Goal: Transaction & Acquisition: Purchase product/service

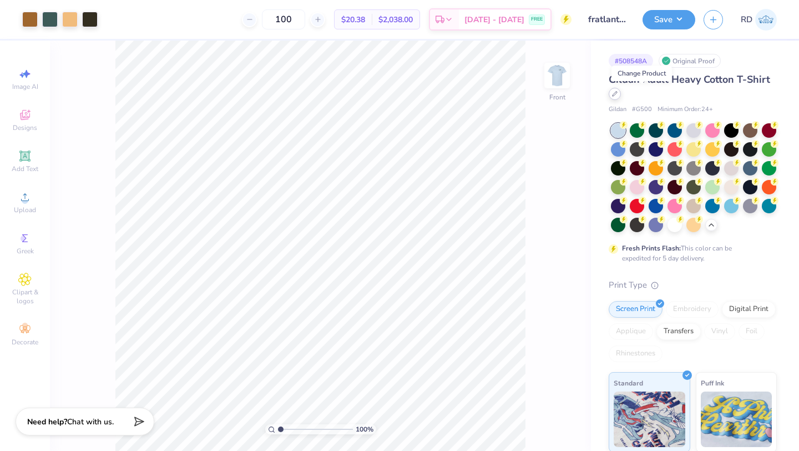
click at [392, 94] on div at bounding box center [615, 94] width 12 height 12
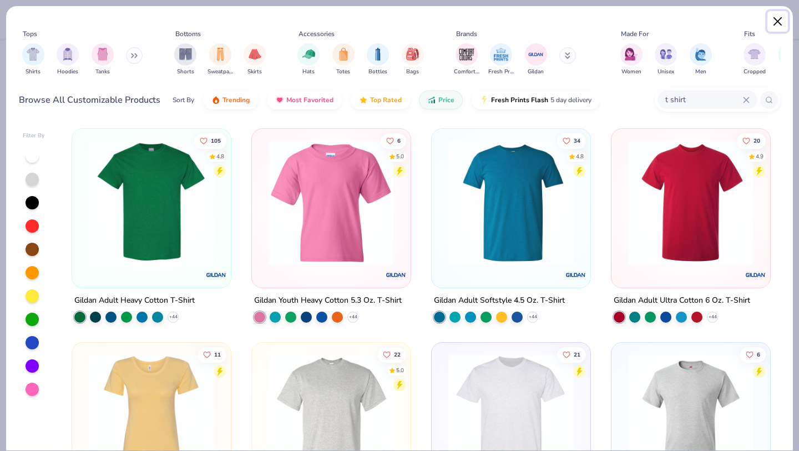
click at [392, 17] on button "Close" at bounding box center [778, 21] width 21 height 21
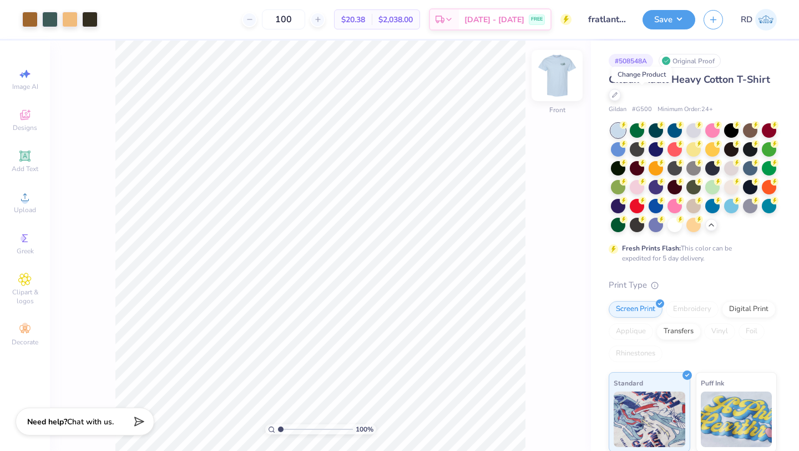
click at [392, 75] on img at bounding box center [557, 75] width 44 height 44
click at [392, 75] on img at bounding box center [557, 75] width 22 height 22
click at [392, 97] on div at bounding box center [615, 94] width 12 height 12
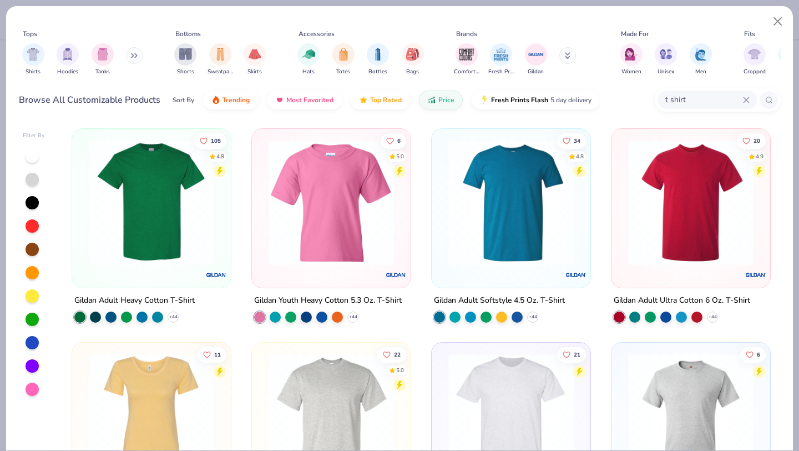
click at [128, 216] on img at bounding box center [151, 202] width 137 height 125
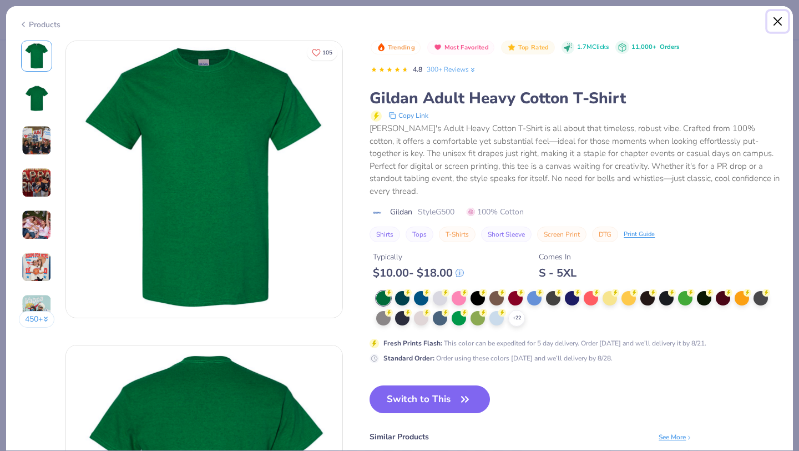
click at [780, 19] on button "Close" at bounding box center [778, 21] width 21 height 21
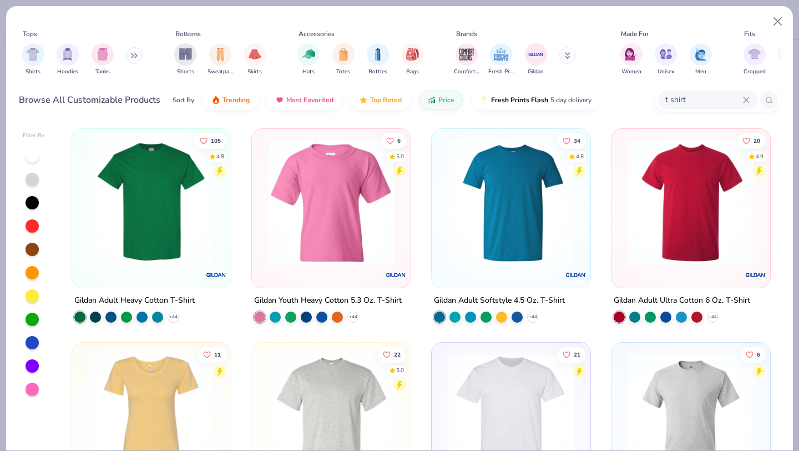
click at [500, 224] on img at bounding box center [511, 202] width 137 height 125
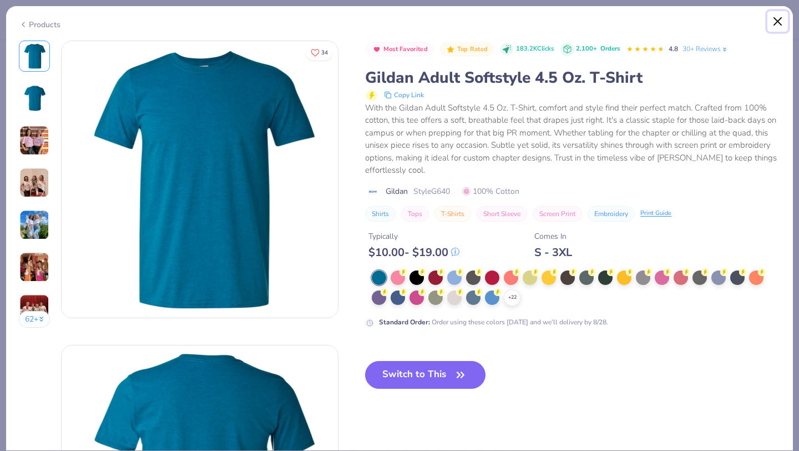
click at [776, 23] on button "Close" at bounding box center [778, 21] width 21 height 21
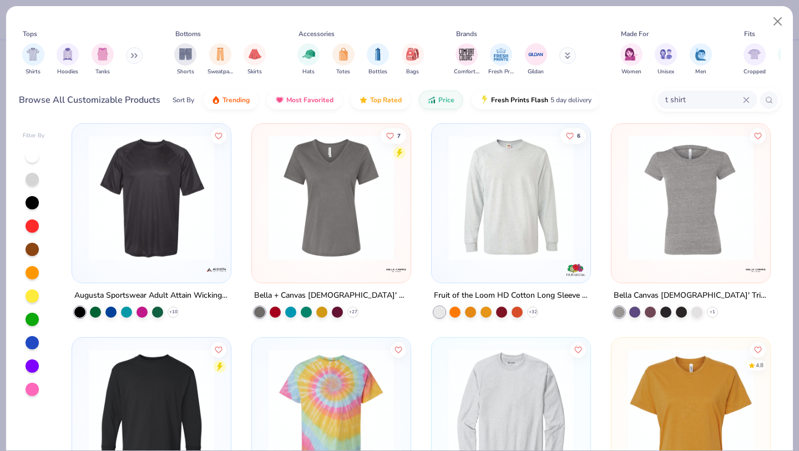
scroll to position [3434, 0]
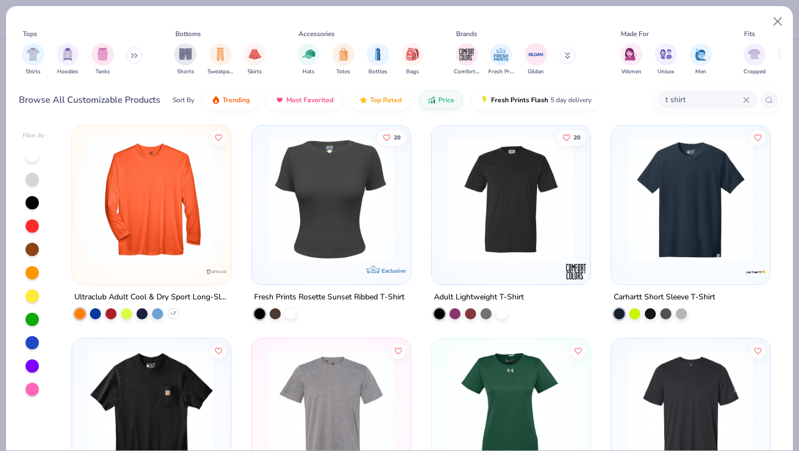
scroll to position [6414, 0]
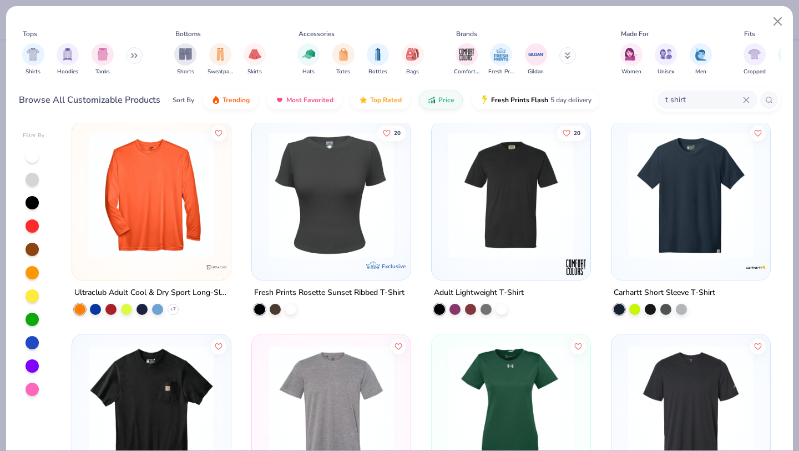
click at [748, 100] on icon at bounding box center [746, 100] width 7 height 7
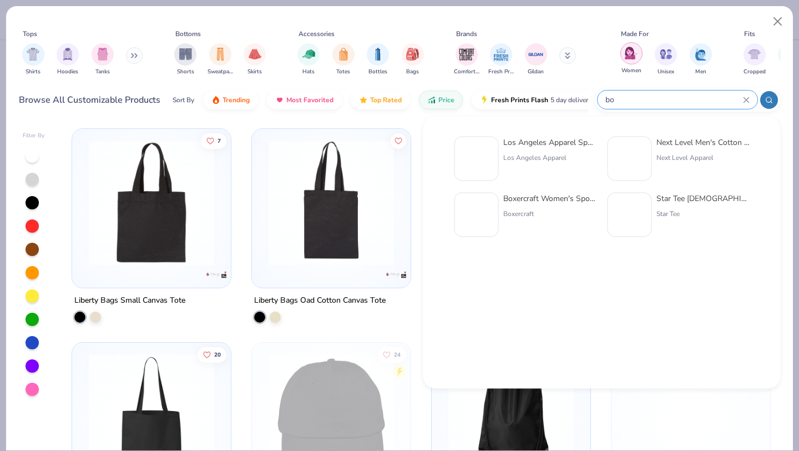
type input "b"
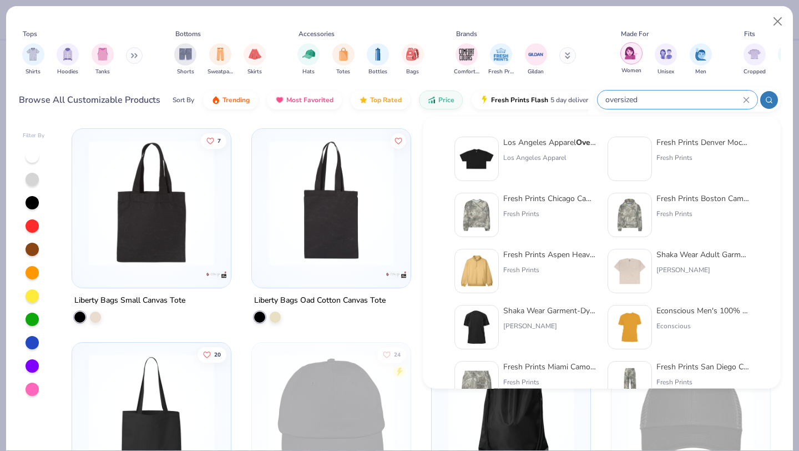
type input "oversized"
drag, startPoint x: 653, startPoint y: 100, endPoint x: 672, endPoint y: 95, distance: 19.4
click at [672, 95] on input "oversized" at bounding box center [673, 99] width 139 height 13
click at [657, 99] on input "oversized" at bounding box center [673, 99] width 139 height 13
click at [744, 97] on icon at bounding box center [746, 100] width 7 height 7
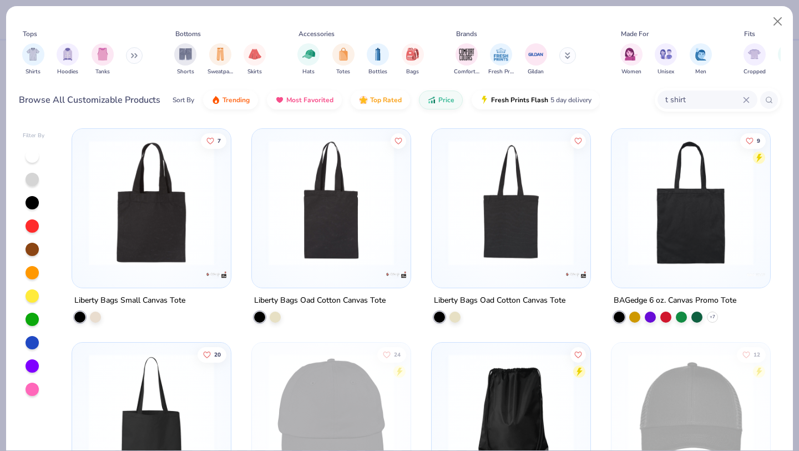
type input "t shirt"
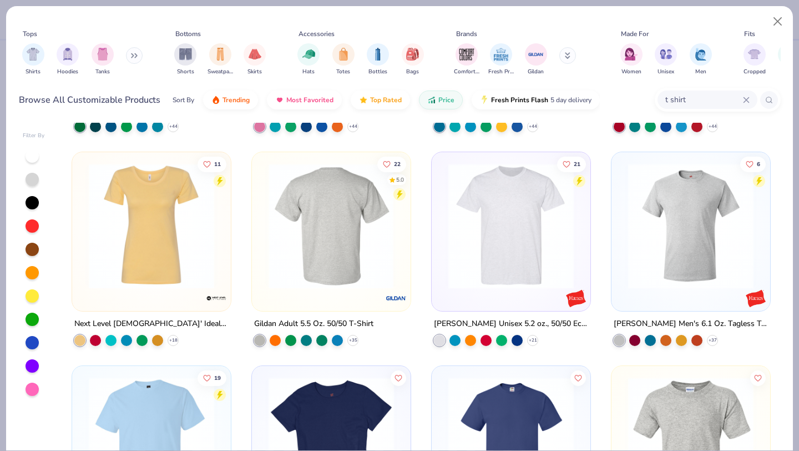
scroll to position [190, 0]
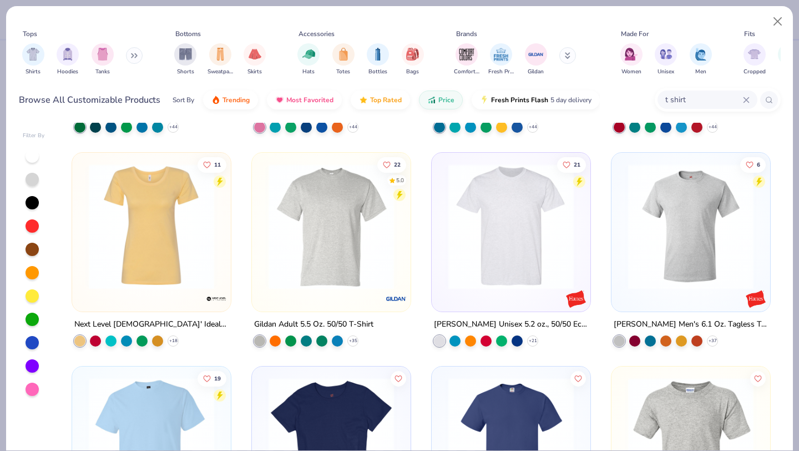
click at [371, 289] on div at bounding box center [332, 229] width 148 height 142
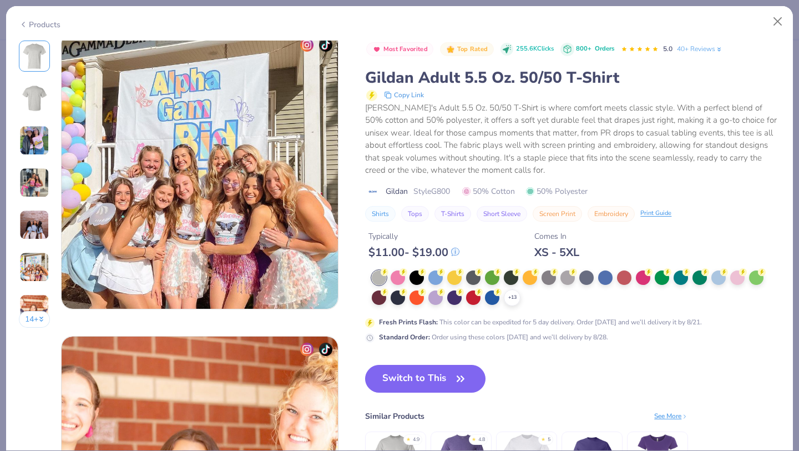
scroll to position [1531, 0]
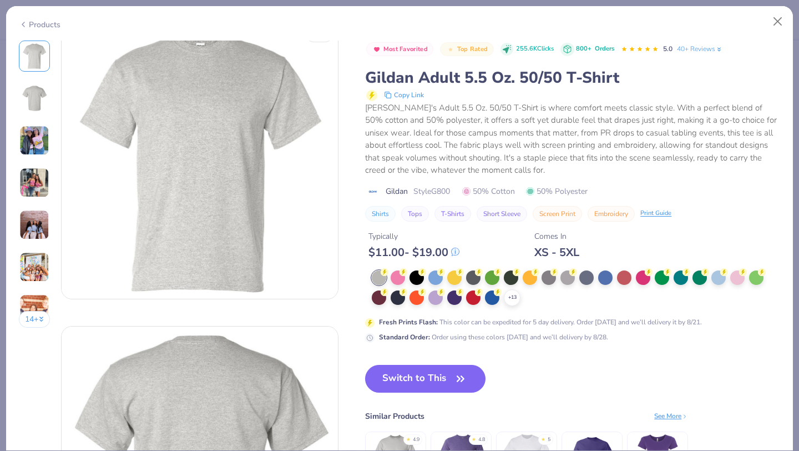
scroll to position [26, 0]
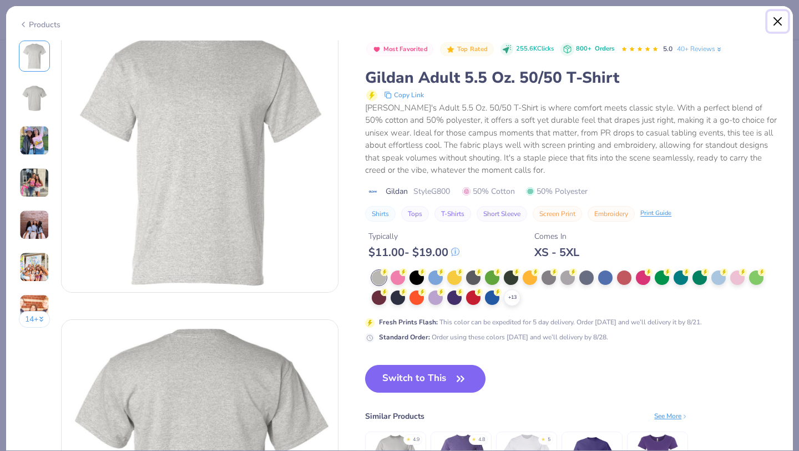
click at [780, 18] on button "Close" at bounding box center [778, 21] width 21 height 21
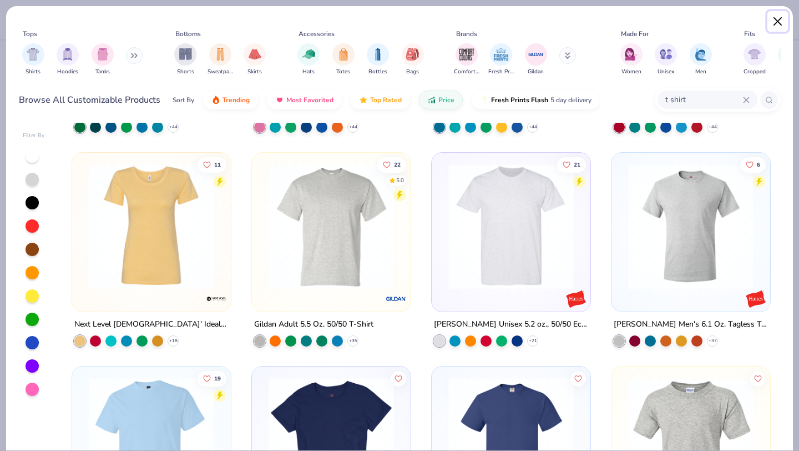
click at [772, 21] on button "Close" at bounding box center [778, 21] width 21 height 21
